Goal: Answer question/provide support: Answer question/provide support

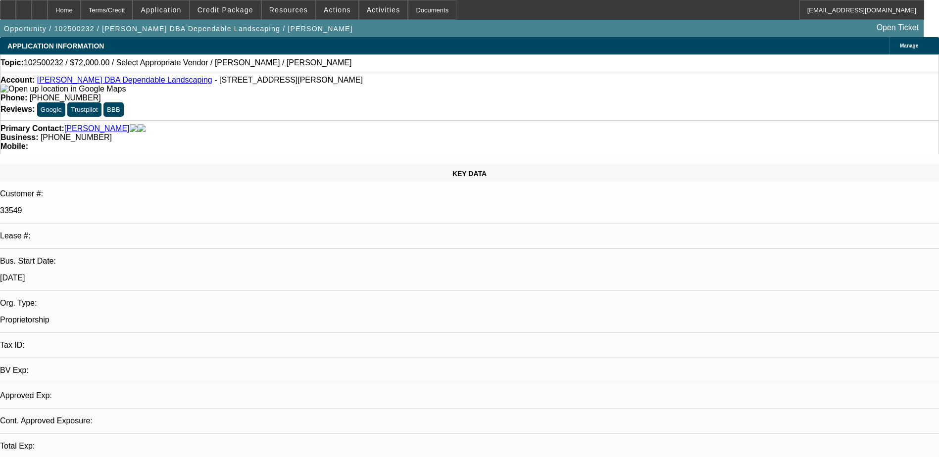
select select "0.1"
select select "2"
select select "0.1"
select select "1"
select select "2"
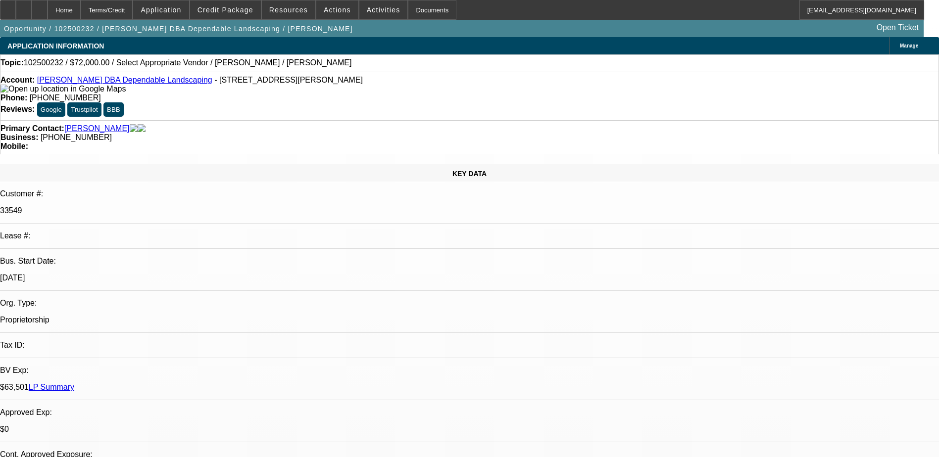
select select "4"
radio input "true"
type textarea "n"
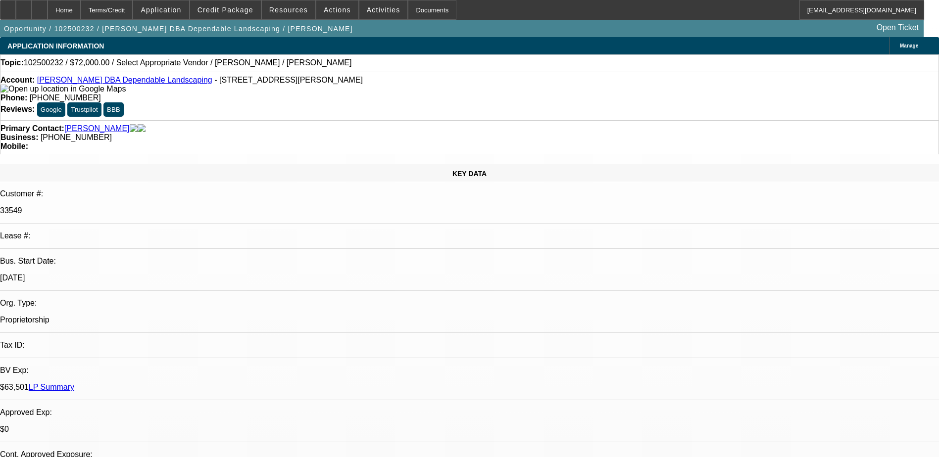
type textarea "NEW CONTRACT, ONLY 8 PAYMENTS ARE MADE SO FAR OUT OF 48. NOT MUCH PAY HISTORY T…"
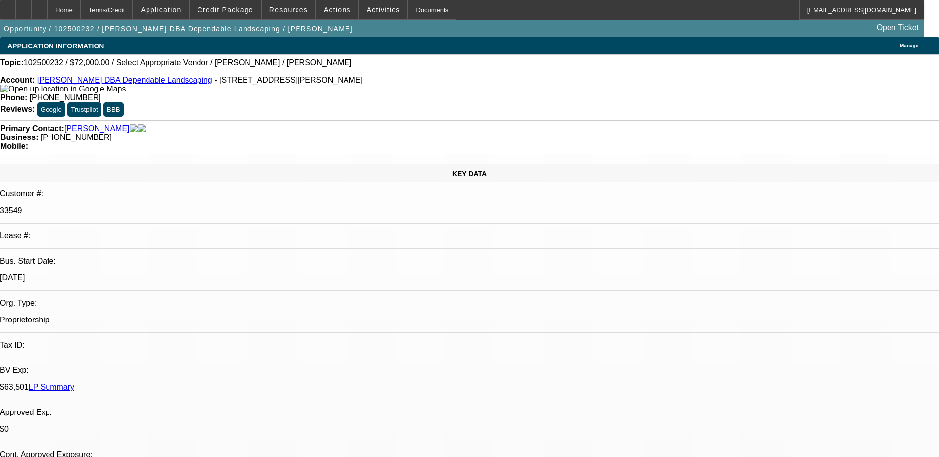
radio input "true"
select select "0.1"
select select "2"
select select "0.1"
select select "1"
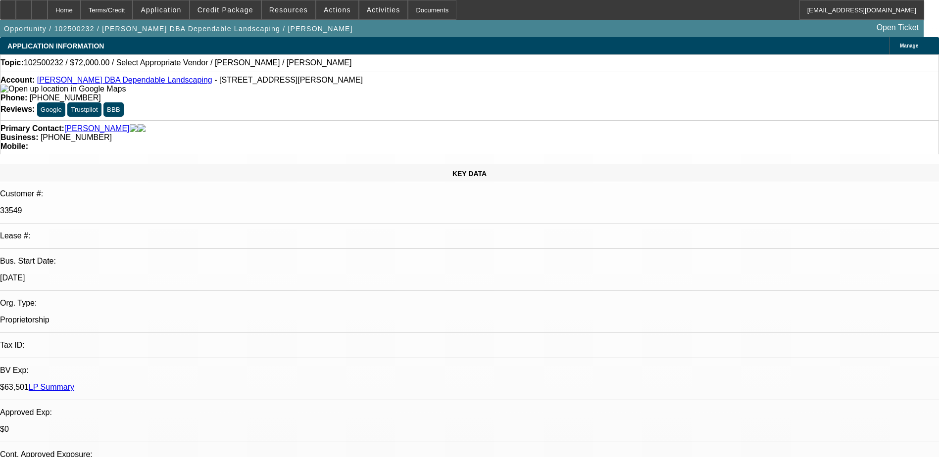
select select "2"
select select "4"
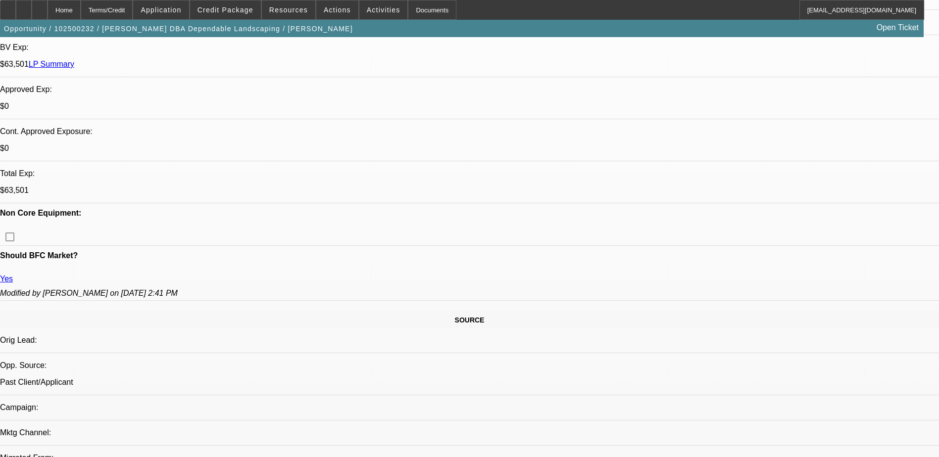
scroll to position [396, 0]
